Goal: Task Accomplishment & Management: Use online tool/utility

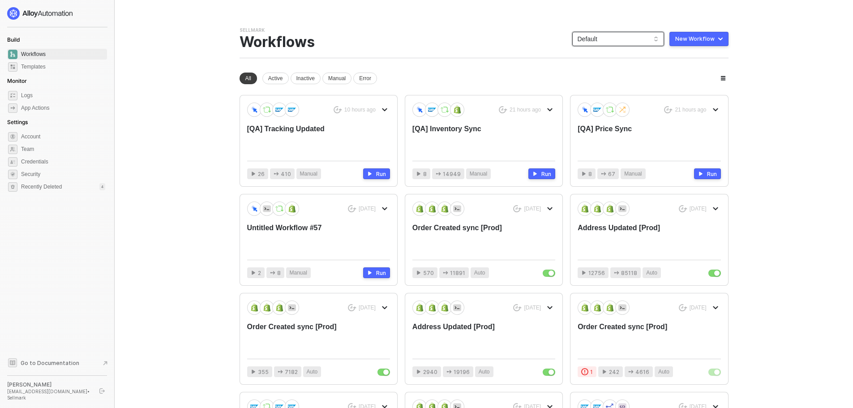
click at [635, 40] on span "Default" at bounding box center [617, 38] width 81 height 13
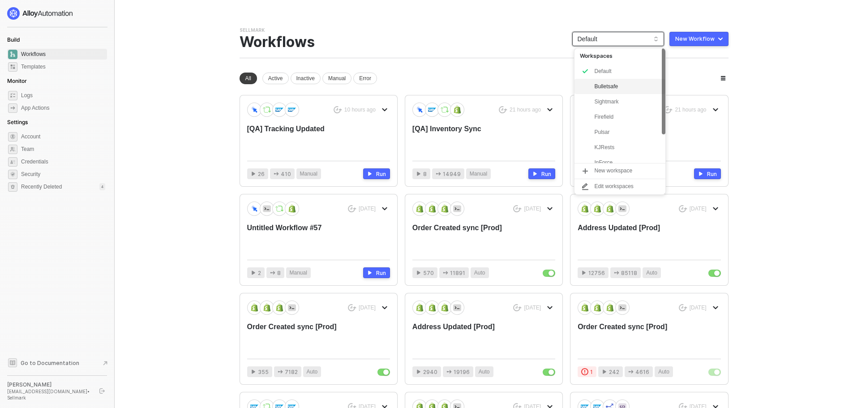
click at [598, 83] on div "Bulletsafe" at bounding box center [627, 86] width 66 height 11
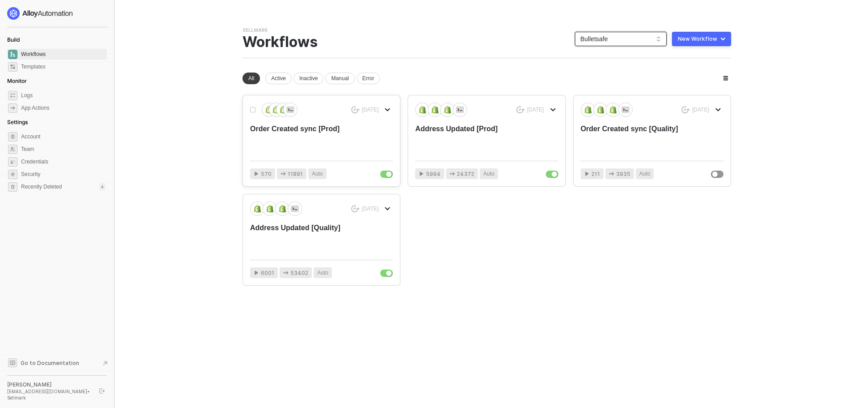
click at [352, 145] on div "Order Created sync [Prod]" at bounding box center [307, 139] width 114 height 30
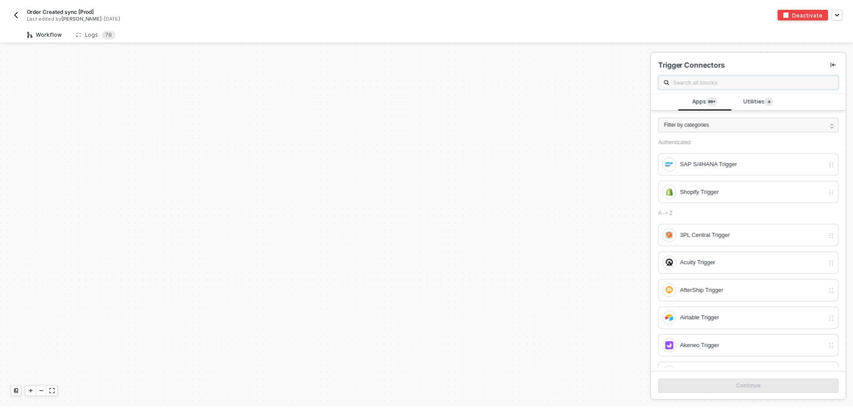
scroll to position [3028, 0]
click at [87, 38] on div "Logs 7 8" at bounding box center [97, 33] width 40 height 9
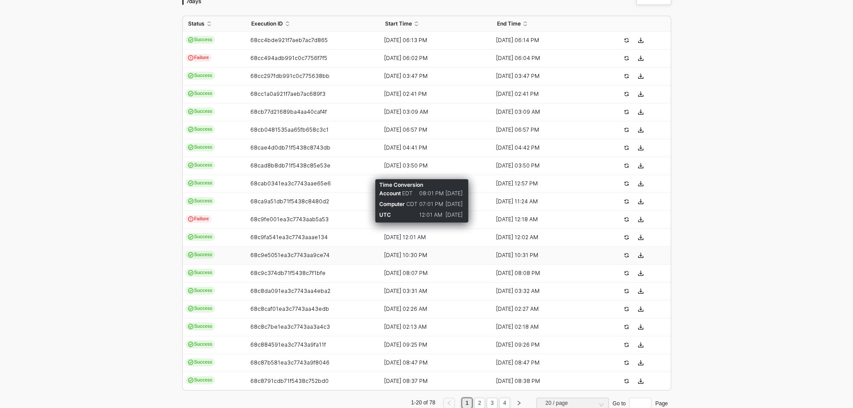
scroll to position [226, 0]
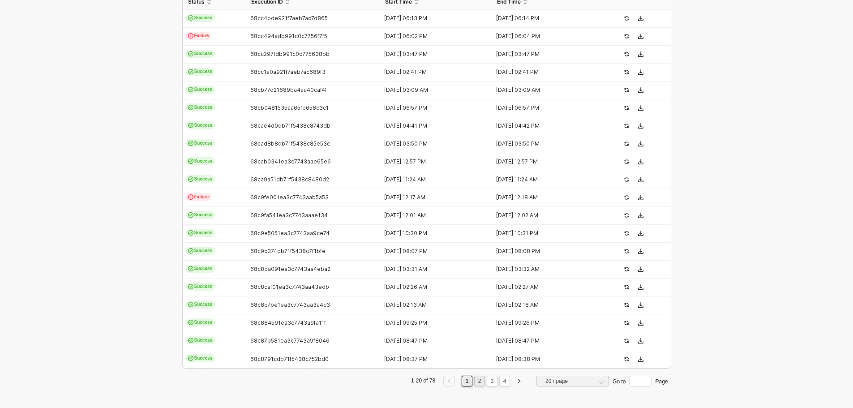
click at [475, 384] on link "2" at bounding box center [479, 381] width 9 height 10
click at [465, 381] on link "1" at bounding box center [467, 381] width 9 height 10
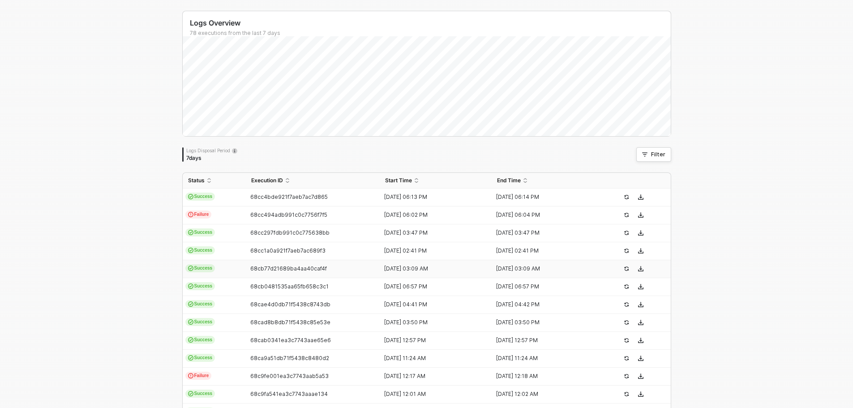
scroll to position [47, 0]
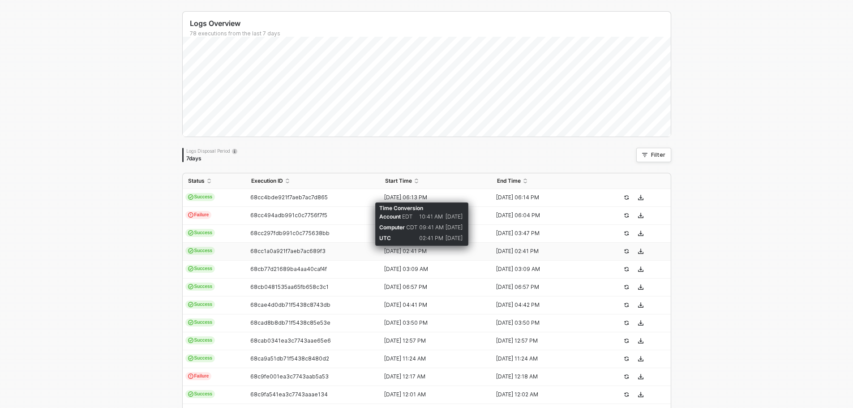
click at [393, 252] on div "[DATE] 02:41 PM" at bounding box center [432, 251] width 105 height 7
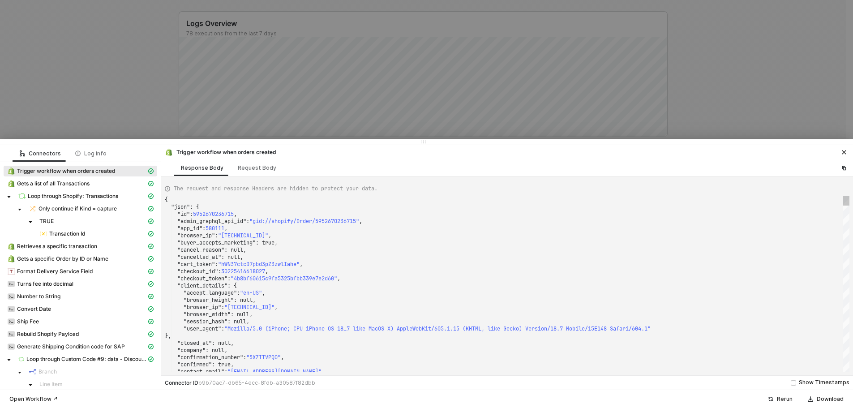
click at [507, 242] on div ""buyer_accepts_marketing" : true," at bounding box center [507, 242] width 684 height 7
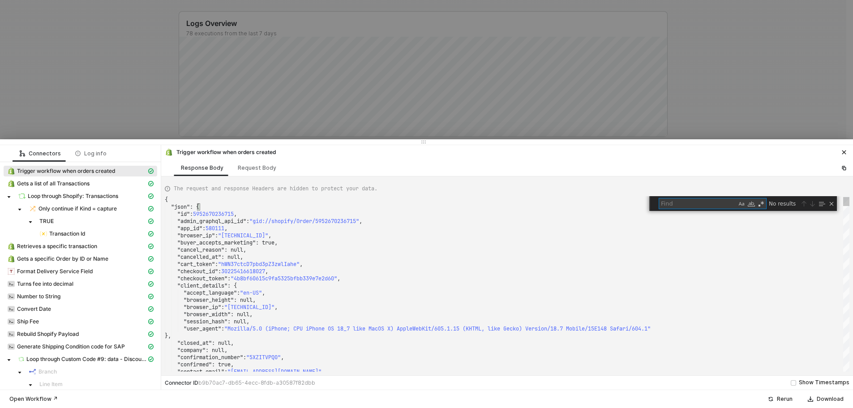
type textarea ""landing_site_ref": null, "location_id": null, "merchant_business_entity_id": "…"
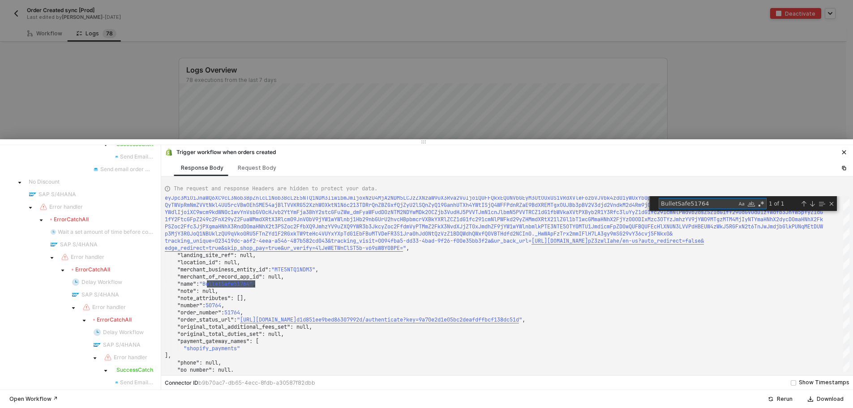
type textarea "BulletSafe51764"
click at [129, 116] on div at bounding box center [426, 204] width 853 height 408
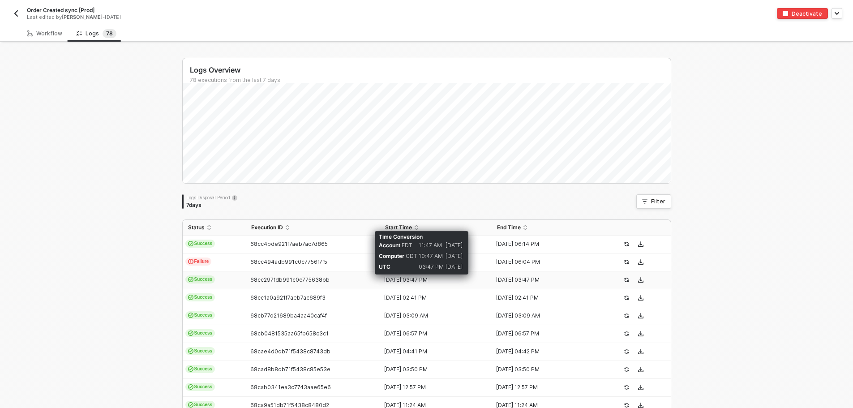
click at [411, 278] on div "[DATE] 03:47 PM" at bounding box center [432, 279] width 105 height 7
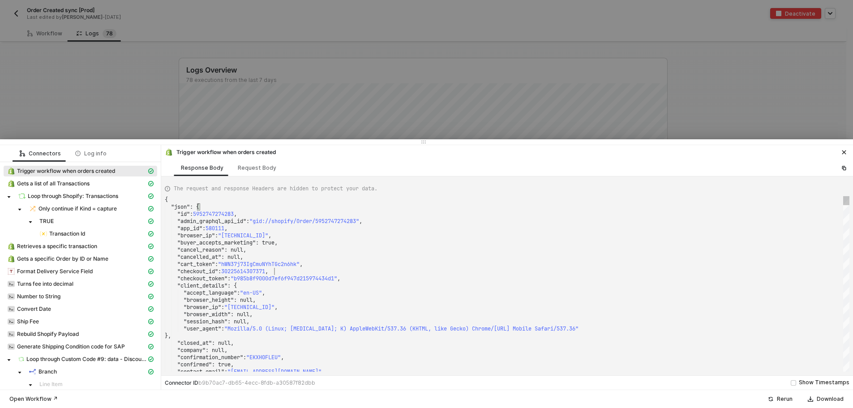
click at [413, 273] on div ""checkout_id" : 30225614307371 ," at bounding box center [507, 271] width 684 height 7
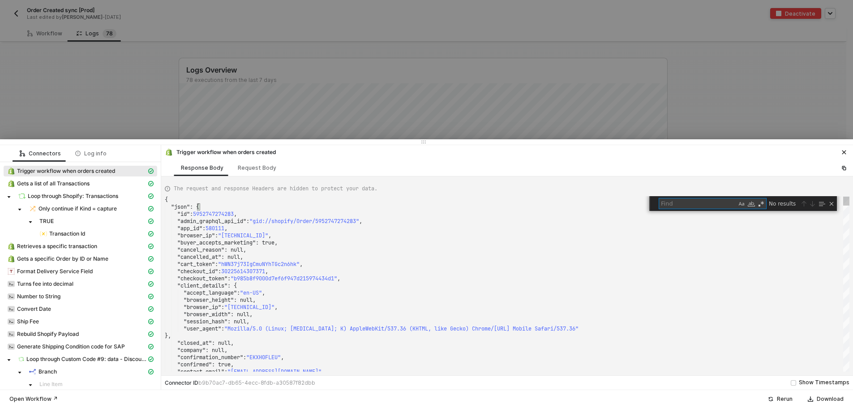
type textarea ""merchant_business_entity_id": "MTE5NTQ1NDM3", "merchant_of_record_app_id": nul…"
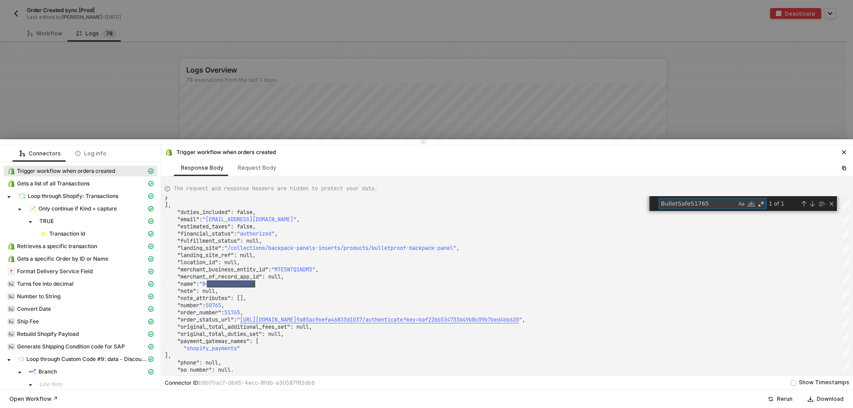
type textarea "BulletSafe51765"
click at [146, 121] on div at bounding box center [426, 204] width 853 height 408
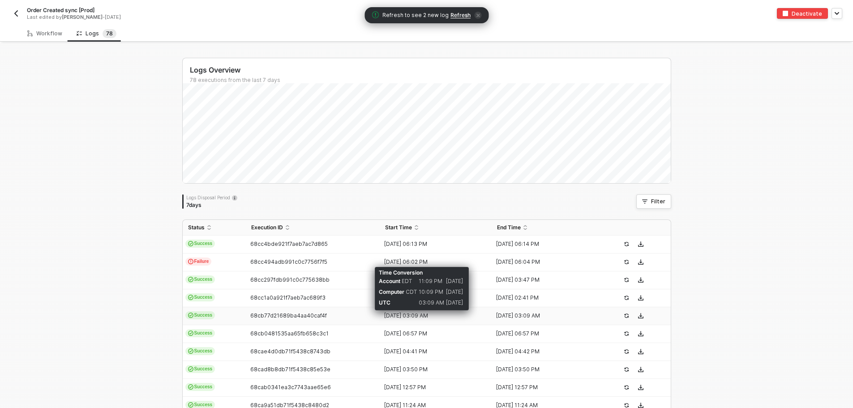
click at [405, 318] on div "[DATE] 03:09 AM" at bounding box center [432, 315] width 105 height 7
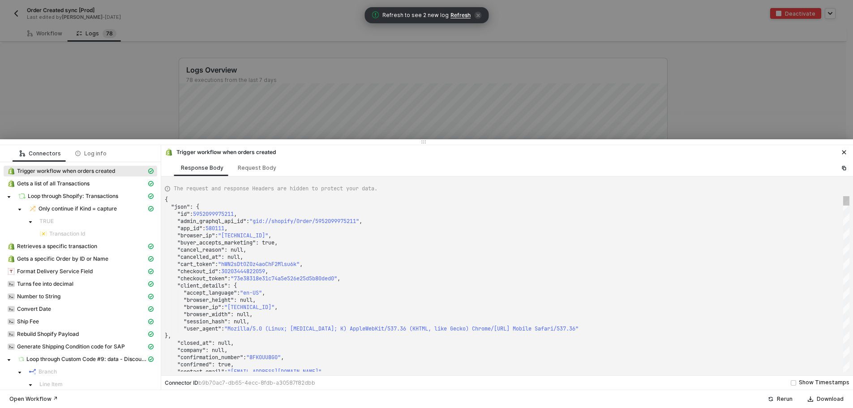
click at [390, 278] on div ""checkout_token" : "73e38318e31c74a5e526e25d5b80ded0" ," at bounding box center [507, 278] width 684 height 7
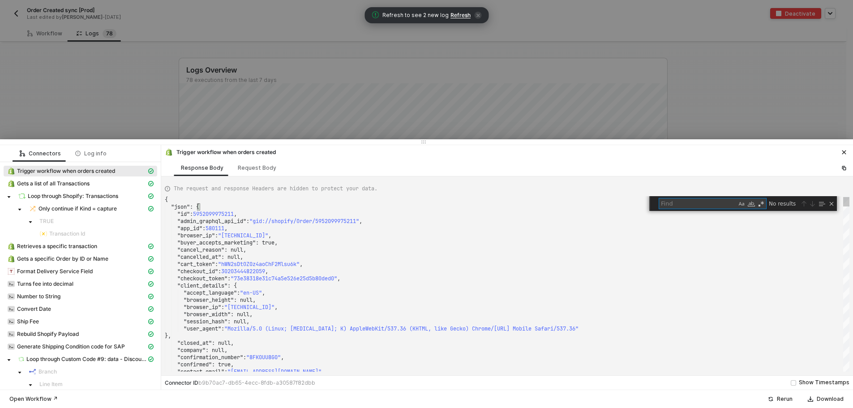
type textarea ""merchant_business_entity_id": "MTE5NTQ1NDM3", "merchant_of_record_app_id": nul…"
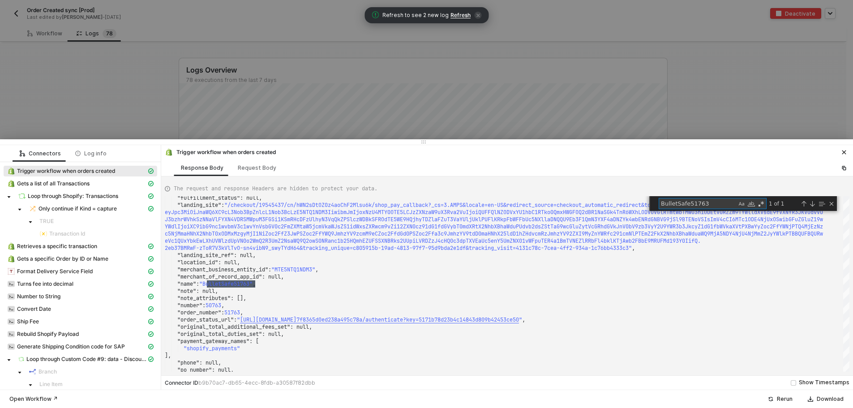
type textarea "BulletSafe51763"
click at [166, 106] on div at bounding box center [426, 204] width 853 height 408
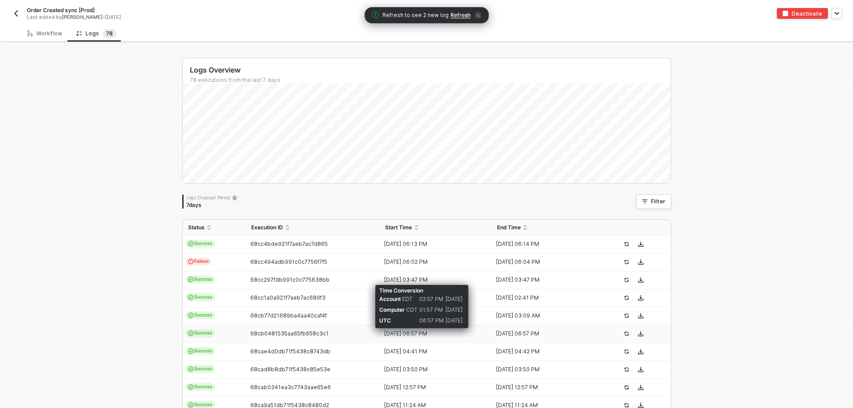
click at [407, 333] on div "[DATE] 06:57 PM" at bounding box center [432, 333] width 105 height 7
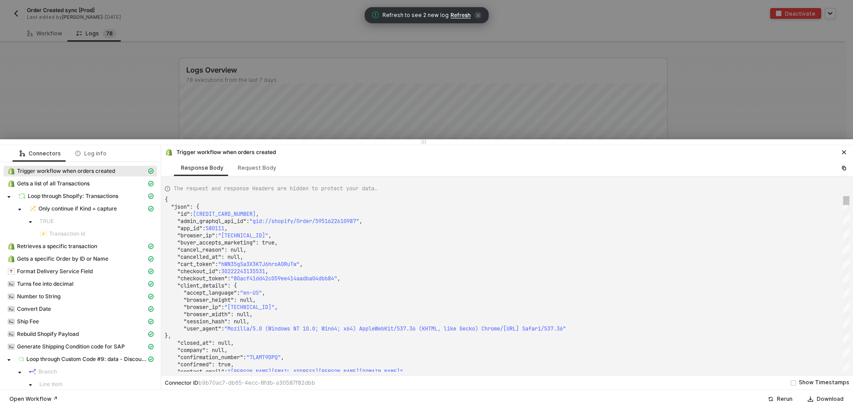
click at [332, 272] on div ""checkout_id" : 30222243135531 ," at bounding box center [507, 271] width 684 height 7
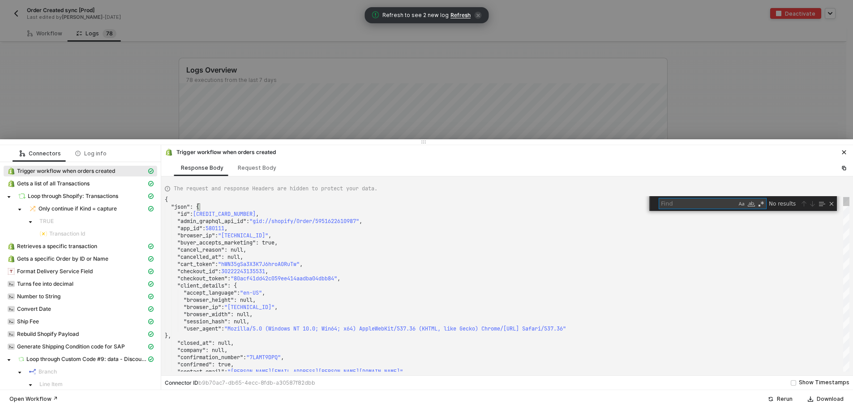
type textarea "bP4ijCUgrHn_tbVJtfq9VPkT8QYfC2CXCW1G4UFNpN8&tracking_unique=d509f6aa-5780-4772-…"
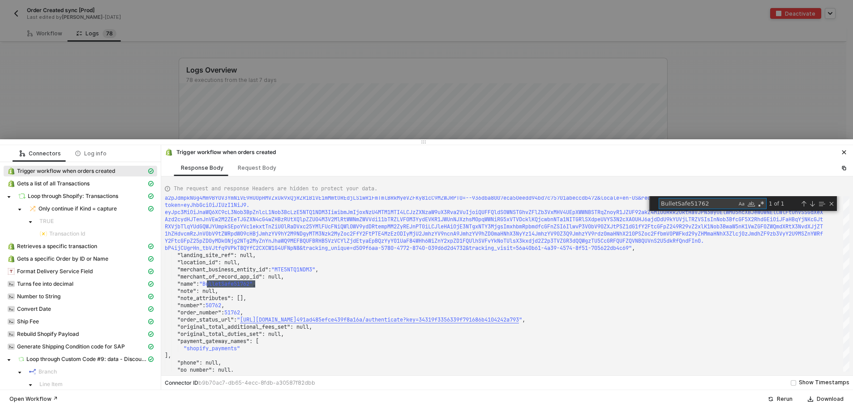
type textarea "BulletSafe51762"
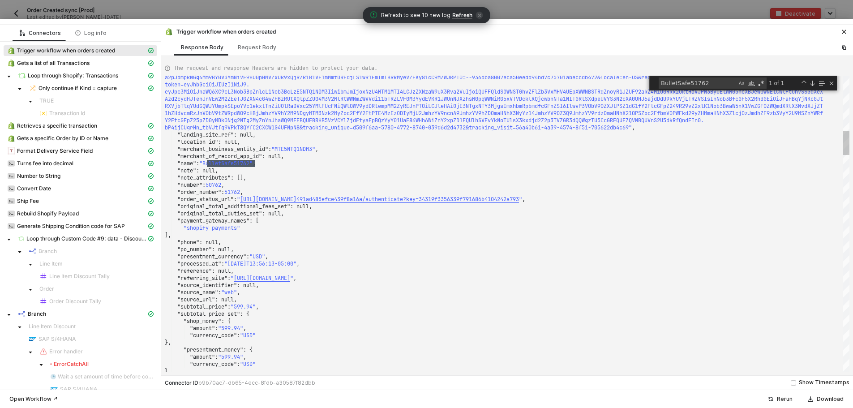
drag, startPoint x: 198, startPoint y: 142, endPoint x: 211, endPoint y: 17, distance: 126.0
click at [211, 17] on div "Connectors Log info Trigger workflow when orders created Gets a list of all Tra…" at bounding box center [426, 204] width 853 height 408
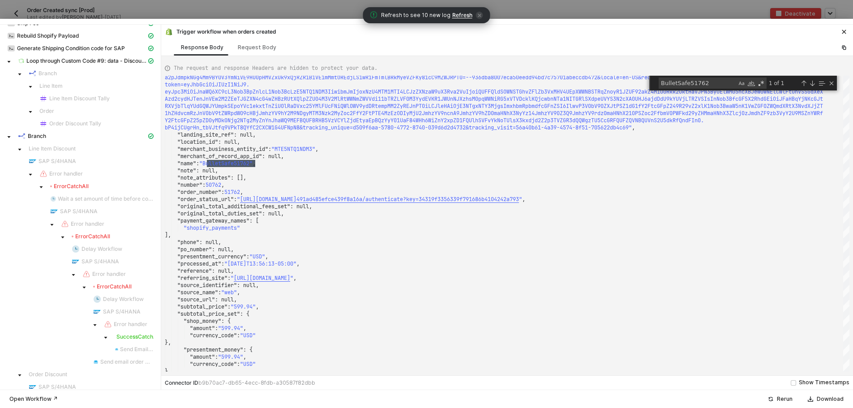
scroll to position [179, 0]
click at [68, 131] on div "Branch" at bounding box center [82, 135] width 128 height 8
type textarea "[ { "label": "Line Item Discount", "value": "FALSE" }, { "label": "Order Discou…"
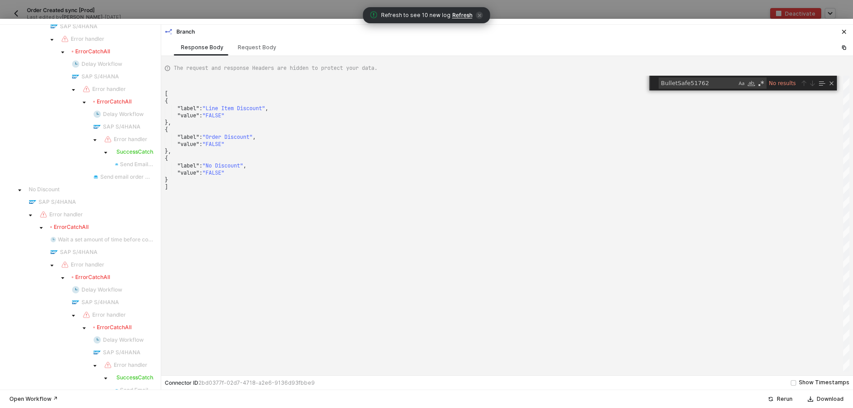
scroll to position [612, 0]
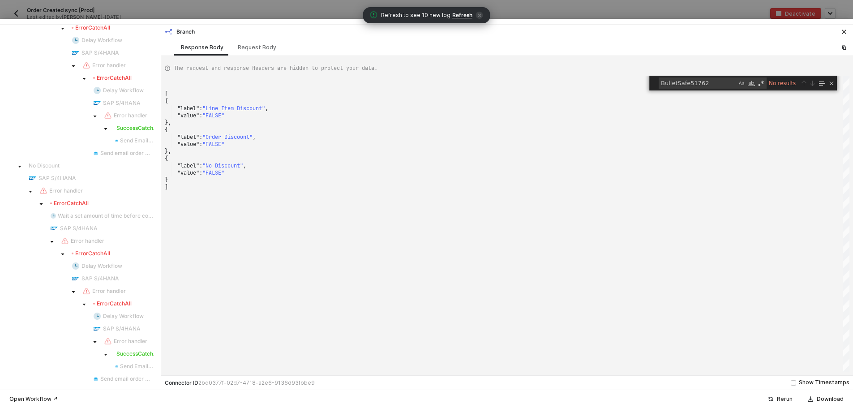
click at [77, 201] on div "Error CatchAll" at bounding box center [69, 203] width 38 height 7
click at [73, 191] on span "Error handler" at bounding box center [66, 190] width 34 height 7
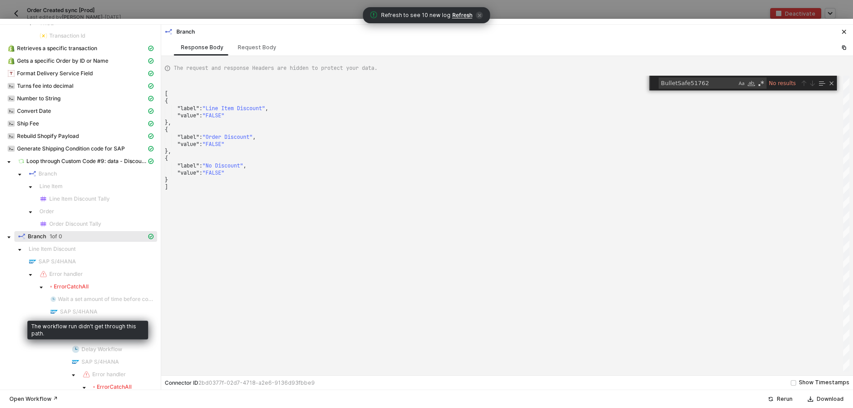
scroll to position [75, 0]
